Goal: Task Accomplishment & Management: Manage account settings

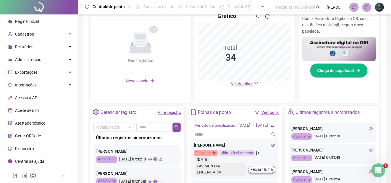
scroll to position [145, 0]
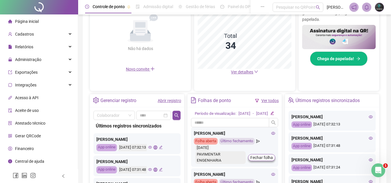
click at [164, 103] on link "Abrir registro" at bounding box center [169, 100] width 23 height 5
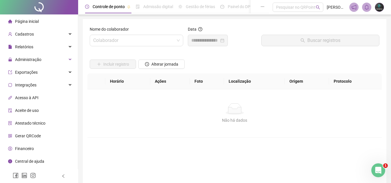
click at [133, 49] on div "Nome do colaborador Colaborador" at bounding box center [136, 38] width 98 height 25
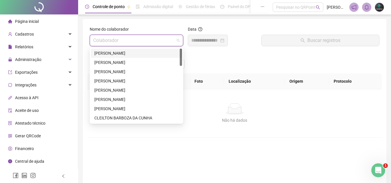
click at [136, 44] on input "search" at bounding box center [133, 40] width 81 height 11
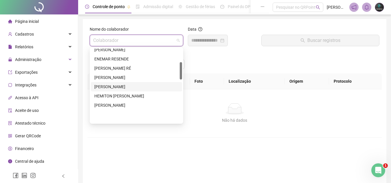
scroll to position [58, 0]
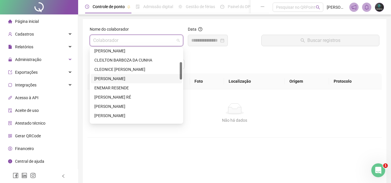
click at [134, 80] on div "[PERSON_NAME]" at bounding box center [136, 78] width 84 height 6
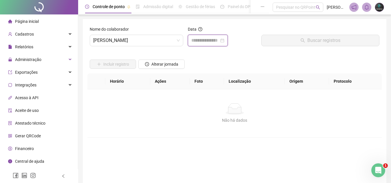
click at [194, 40] on input at bounding box center [205, 40] width 28 height 7
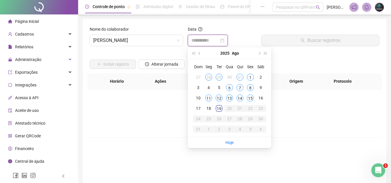
type input "**********"
click at [220, 110] on div "19" at bounding box center [219, 108] width 7 height 7
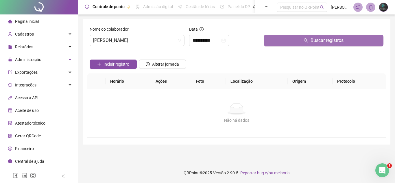
click at [287, 45] on button "Buscar registros" at bounding box center [324, 41] width 120 height 12
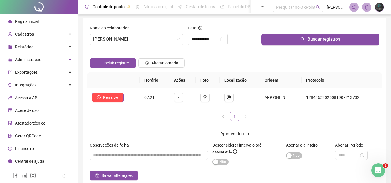
scroll to position [0, 0]
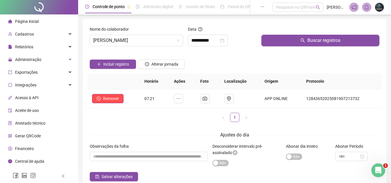
click at [60, 22] on li "Página inicial" at bounding box center [38, 22] width 75 height 12
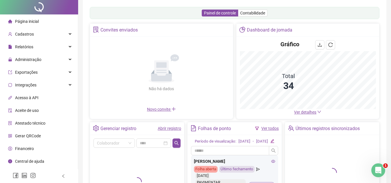
scroll to position [29, 0]
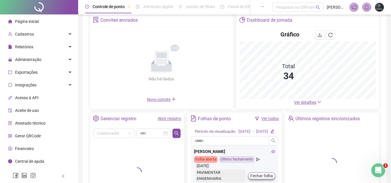
click at [176, 123] on div "Abrir registro" at bounding box center [169, 119] width 23 height 10
click at [174, 109] on div "Convites enviados Não há dados Não há dados Novo convite" at bounding box center [161, 62] width 143 height 96
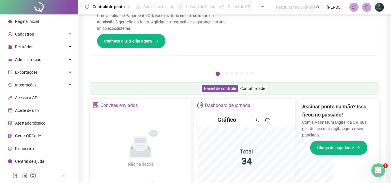
scroll to position [114, 0]
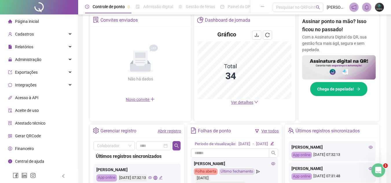
click at [160, 131] on link "Abrir registro" at bounding box center [169, 131] width 23 height 5
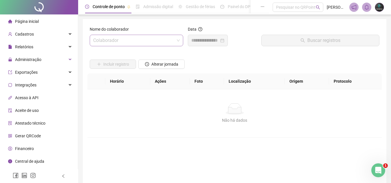
click at [129, 45] on input "search" at bounding box center [133, 40] width 81 height 11
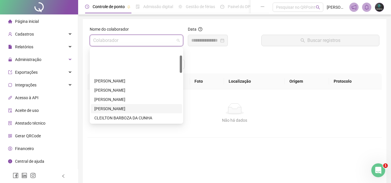
scroll to position [29, 0]
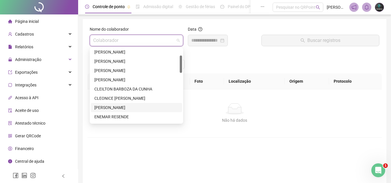
click at [119, 106] on div "[PERSON_NAME]" at bounding box center [136, 107] width 84 height 6
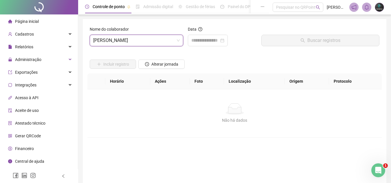
click at [212, 32] on div "Data" at bounding box center [222, 30] width 69 height 9
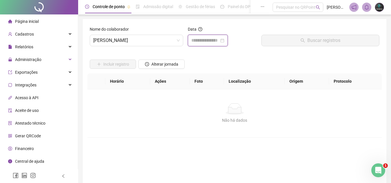
click at [207, 39] on input at bounding box center [205, 40] width 28 height 7
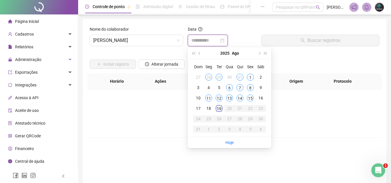
type input "**********"
click at [220, 110] on div "19" at bounding box center [219, 108] width 7 height 7
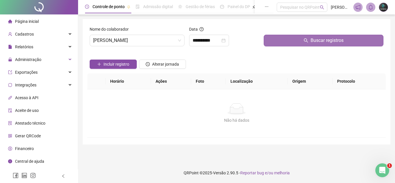
click at [289, 42] on button "Buscar registros" at bounding box center [324, 41] width 120 height 12
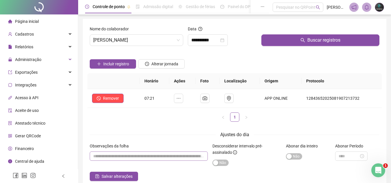
scroll to position [0, 0]
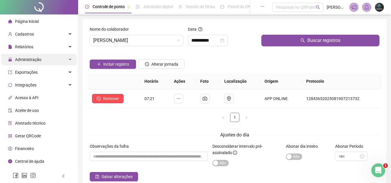
click at [46, 61] on div "Administração" at bounding box center [38, 60] width 75 height 12
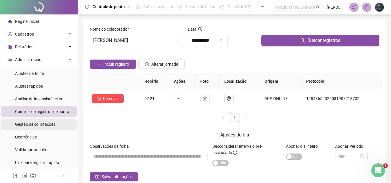
click at [51, 124] on span "Gestão de solicitações" at bounding box center [35, 124] width 40 height 5
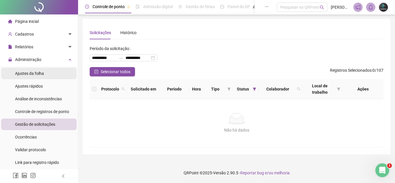
click at [44, 75] on li "Ajustes da folha" at bounding box center [38, 74] width 75 height 12
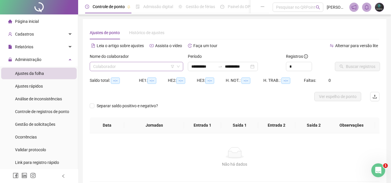
click at [122, 67] on input "search" at bounding box center [133, 66] width 81 height 9
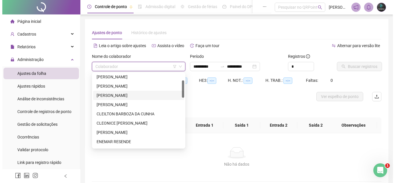
scroll to position [58, 0]
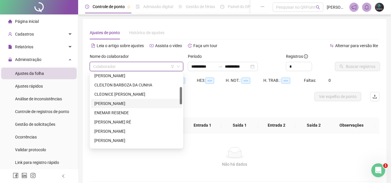
click at [152, 102] on div "[PERSON_NAME]" at bounding box center [136, 103] width 84 height 6
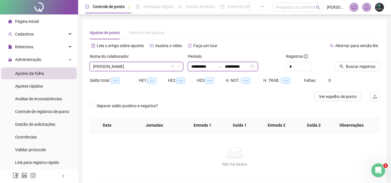
click at [245, 64] on input "**********" at bounding box center [237, 66] width 24 height 6
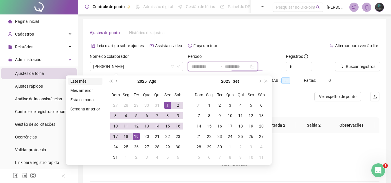
type input "**********"
click at [83, 83] on li "Este mês" at bounding box center [85, 81] width 34 height 7
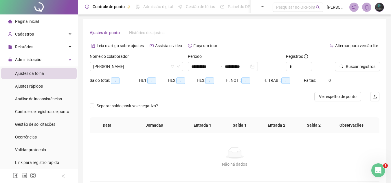
click at [379, 71] on div "Buscar registros" at bounding box center [356, 64] width 49 height 23
click at [365, 63] on span "Buscar registros" at bounding box center [361, 66] width 30 height 6
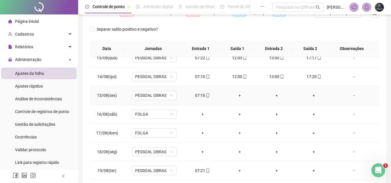
scroll to position [129, 0]
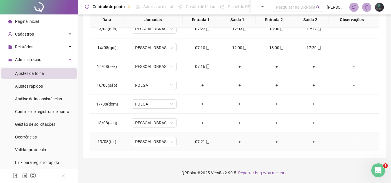
click at [199, 141] on div "07:21" at bounding box center [203, 142] width 28 height 6
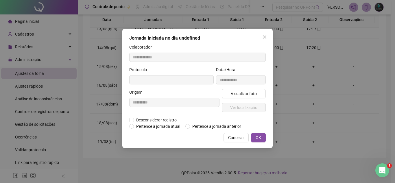
type input "**********"
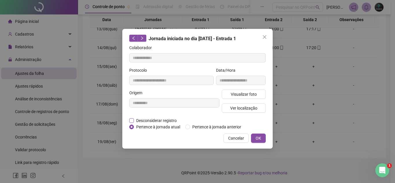
click at [160, 119] on span "Desconsiderar registro" at bounding box center [156, 120] width 45 height 6
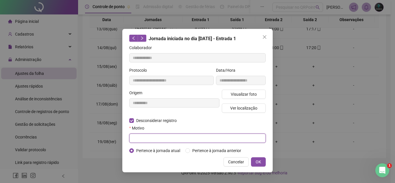
click at [180, 136] on input "text" at bounding box center [197, 138] width 137 height 9
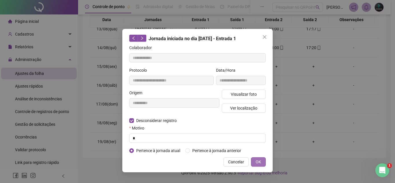
click at [258, 161] on span "OK" at bounding box center [258, 162] width 5 height 6
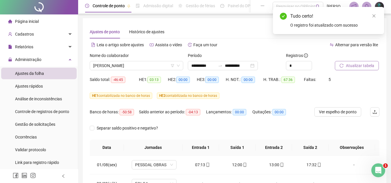
scroll to position [0, 0]
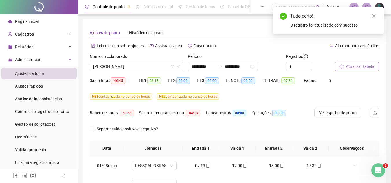
click at [345, 62] on button "Atualizar tabela" at bounding box center [357, 66] width 44 height 9
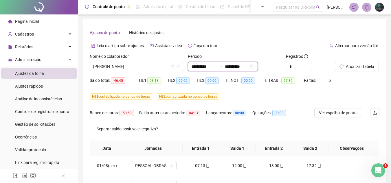
click at [239, 69] on input "**********" at bounding box center [237, 66] width 24 height 6
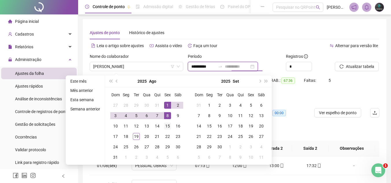
type input "**********"
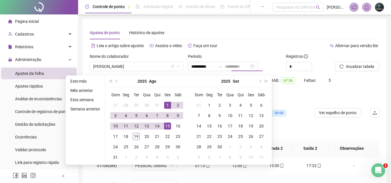
click at [164, 124] on div "15" at bounding box center [167, 126] width 7 height 7
type input "**********"
click at [323, 91] on div "Faltas: 5" at bounding box center [316, 84] width 24 height 16
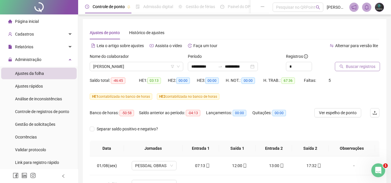
click at [356, 64] on span "Buscar registros" at bounding box center [361, 66] width 30 height 6
click at [334, 114] on span "Ver espelho de ponto" at bounding box center [338, 113] width 38 height 6
